Goal: Find contact information: Find contact information

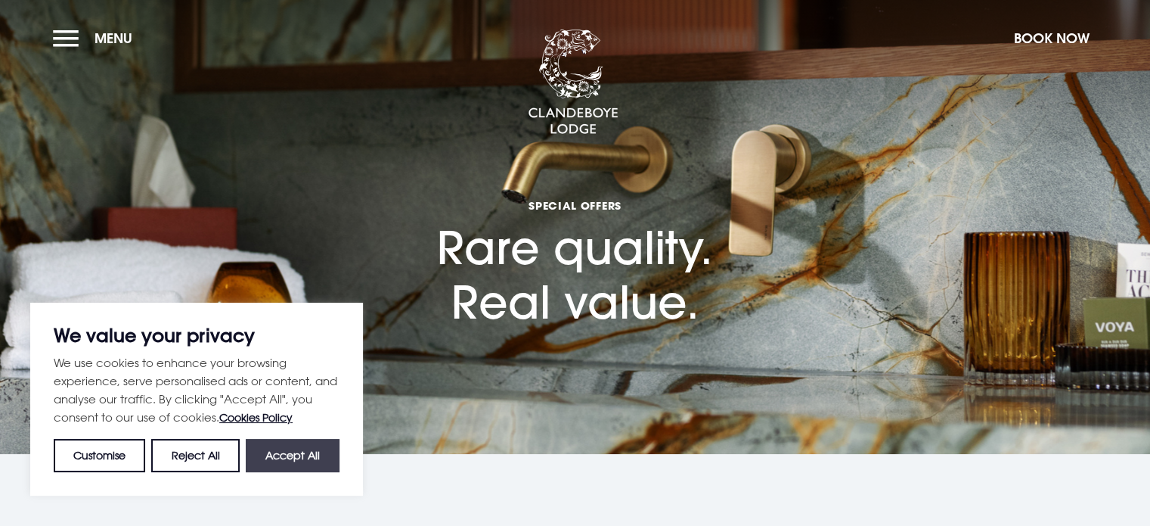
click at [284, 464] on button "Accept All" at bounding box center [293, 455] width 94 height 33
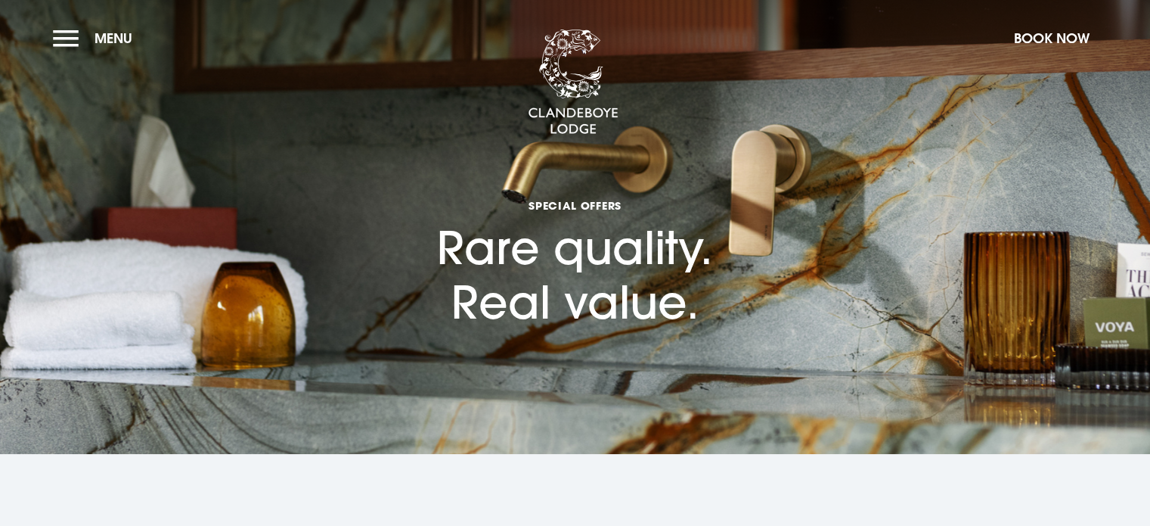
checkbox input "true"
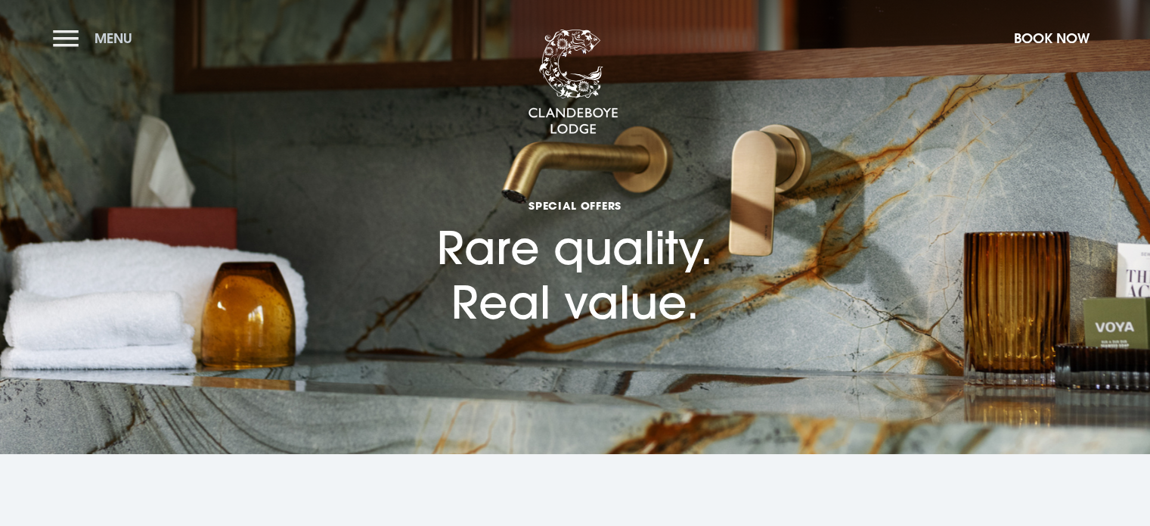
click at [75, 42] on button "Menu" at bounding box center [96, 38] width 87 height 33
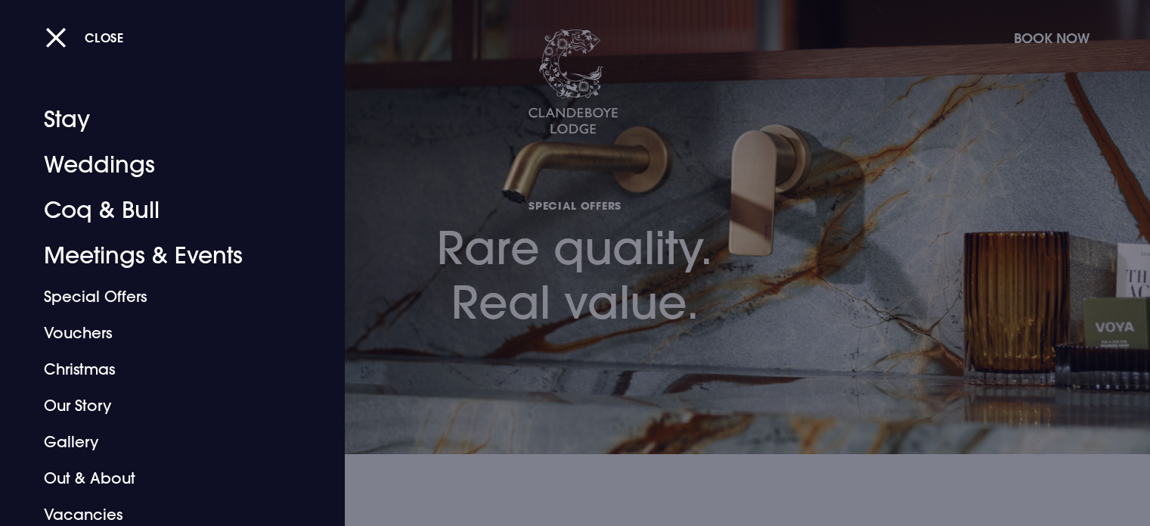
scroll to position [42, 0]
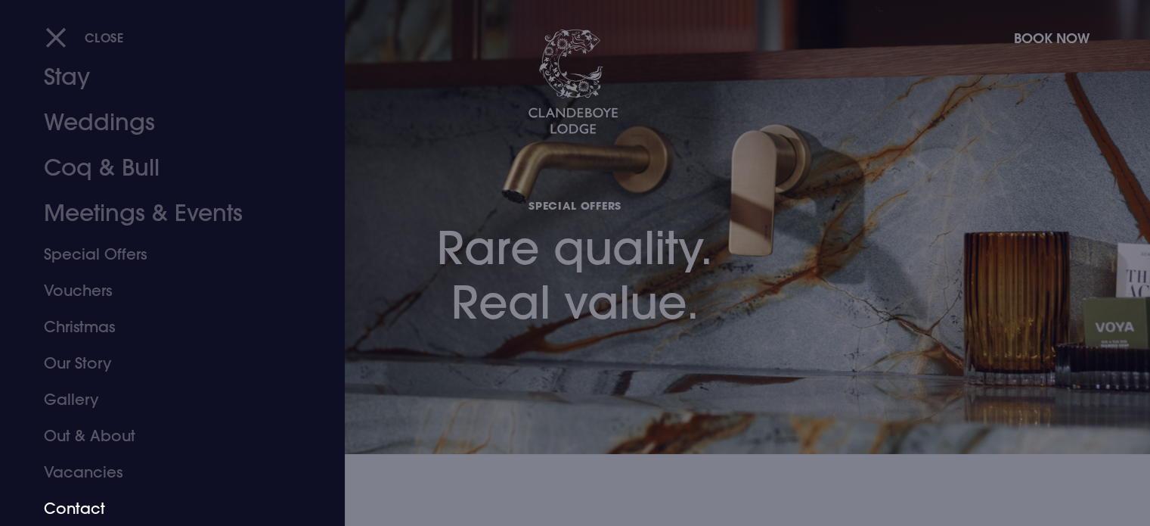
click at [94, 504] on link "Contact" at bounding box center [163, 508] width 239 height 36
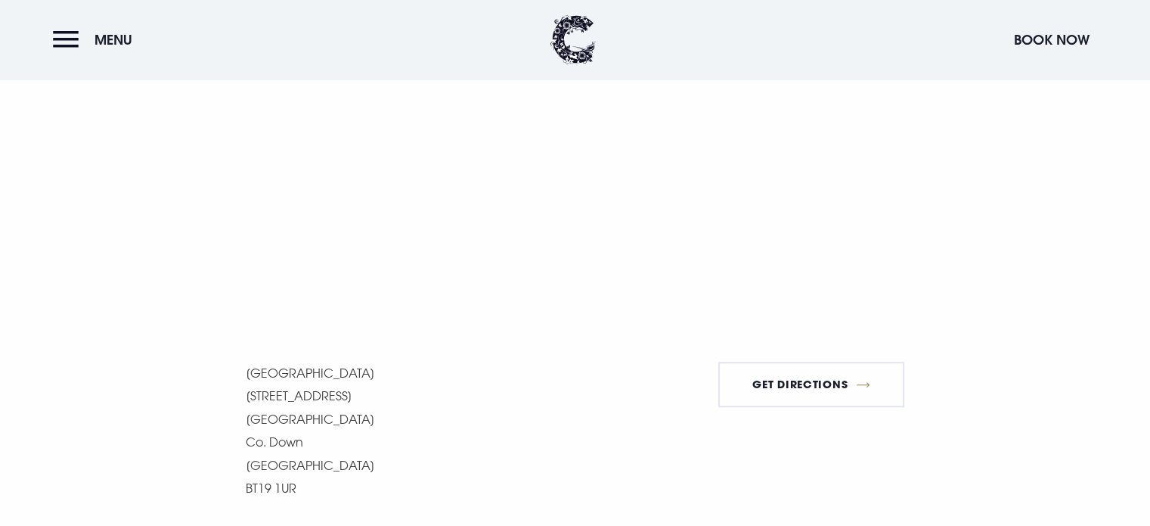
scroll to position [1137, 0]
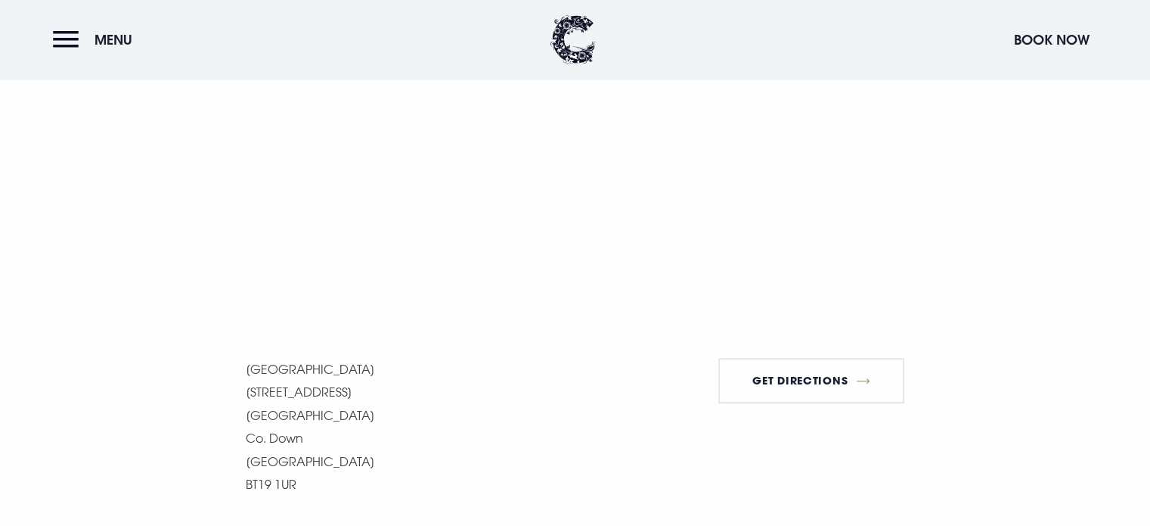
drag, startPoint x: 1098, startPoint y: 250, endPoint x: 1161, endPoint y: 120, distance: 144.4
click at [1149, 120] on html "We value your privacy We use cookies to enhance your browsing experience, serve…" at bounding box center [575, 437] width 1150 height 3149
